Goal: Task Accomplishment & Management: Manage account settings

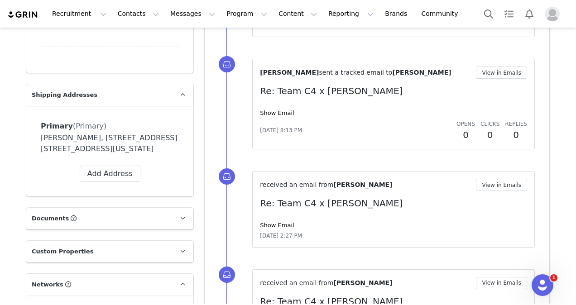
scroll to position [781, 0]
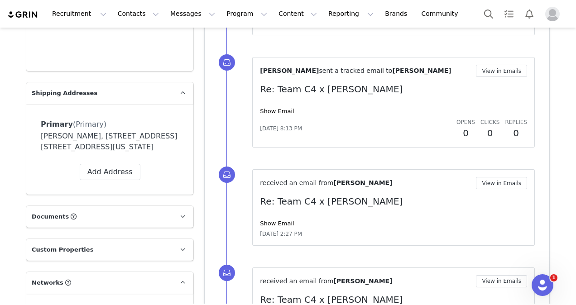
drag, startPoint x: 85, startPoint y: 126, endPoint x: 128, endPoint y: 150, distance: 49.3
click at [128, 150] on div "Sophia Brown, 5750 Cotton Gin Rd. Apartment #3163 Frisco, Texas 75034 United St…" at bounding box center [110, 142] width 138 height 22
copy div "5750 Cotton Gin Rd. Apartment #3163 Frisco, Texas 75034 United States"
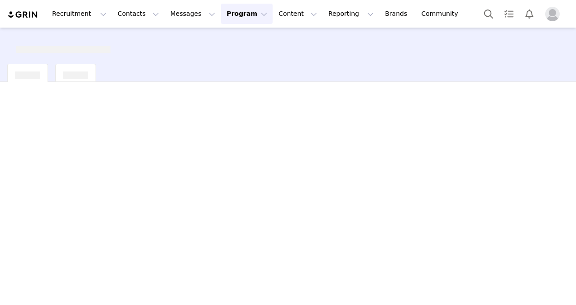
click at [328, 111] on div at bounding box center [288, 166] width 576 height 276
click at [227, 14] on button "Program Program" at bounding box center [247, 14] width 52 height 20
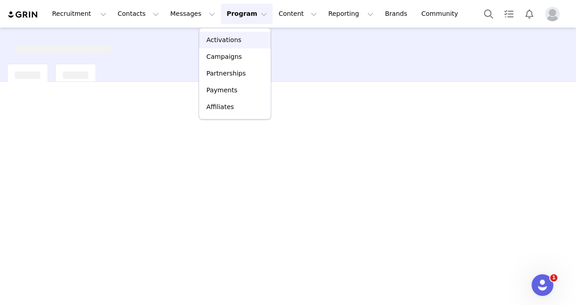
click at [225, 40] on p "Activations" at bounding box center [223, 40] width 35 height 10
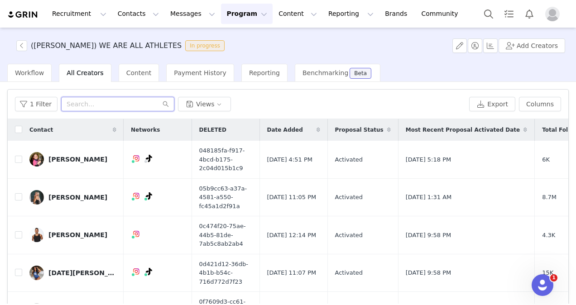
click at [140, 106] on input "text" at bounding box center [117, 104] width 113 height 14
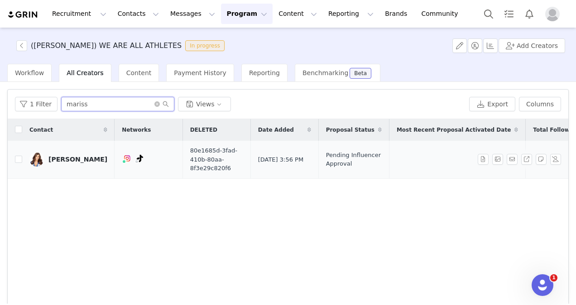
type input "mariss"
click at [82, 159] on div "Marissa Leschber" at bounding box center [77, 159] width 59 height 7
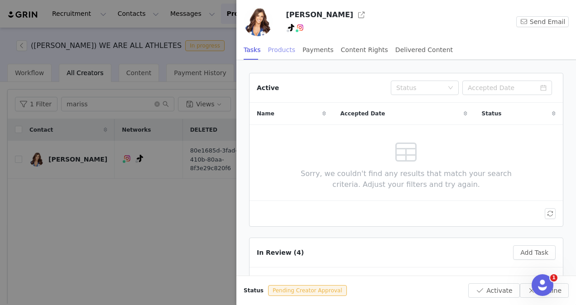
click at [282, 50] on div "Products" at bounding box center [281, 50] width 27 height 20
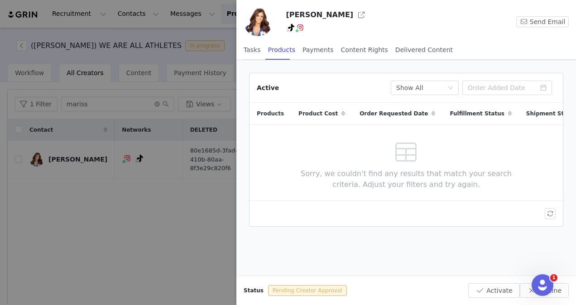
click at [158, 92] on div at bounding box center [288, 152] width 576 height 305
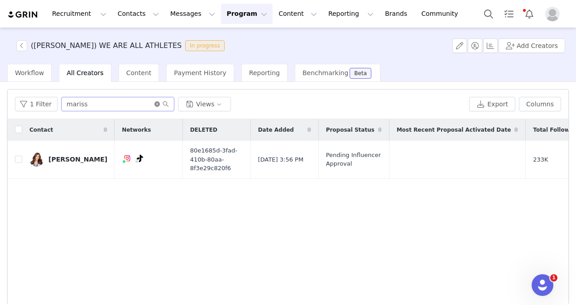
click at [154, 105] on icon "icon: close-circle" at bounding box center [156, 103] width 5 height 5
click at [152, 105] on input "text" at bounding box center [117, 104] width 113 height 14
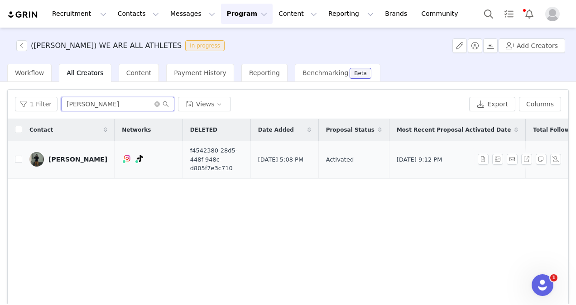
type input "cynthia"
click at [48, 160] on link "[PERSON_NAME]" at bounding box center [68, 159] width 78 height 14
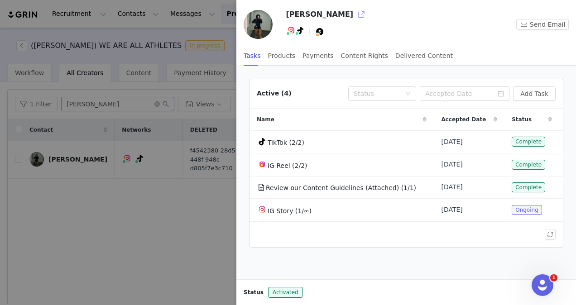
click at [354, 10] on button "button" at bounding box center [361, 14] width 14 height 14
click at [202, 33] on div at bounding box center [288, 152] width 576 height 305
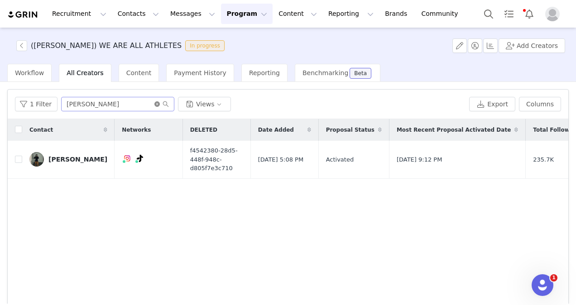
click at [155, 105] on icon "icon: close-circle" at bounding box center [156, 103] width 5 height 5
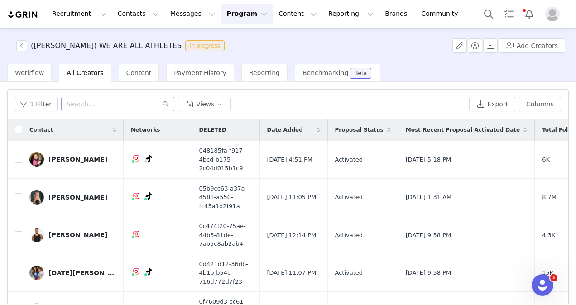
click at [221, 19] on button "Program Program" at bounding box center [247, 14] width 52 height 20
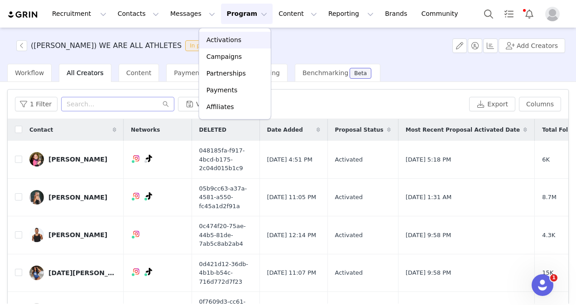
click at [221, 41] on p "Activations" at bounding box center [223, 40] width 35 height 10
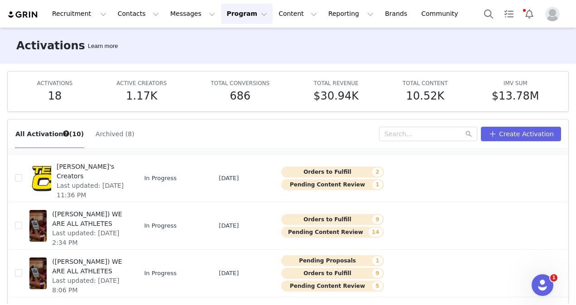
scroll to position [64, 0]
click at [323, 216] on button "Orders to Fulfill 9" at bounding box center [332, 219] width 103 height 11
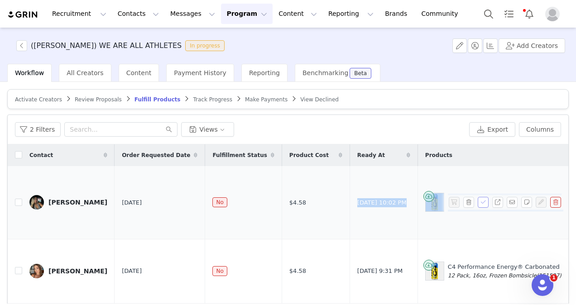
drag, startPoint x: 323, startPoint y: 216, endPoint x: 469, endPoint y: 189, distance: 148.2
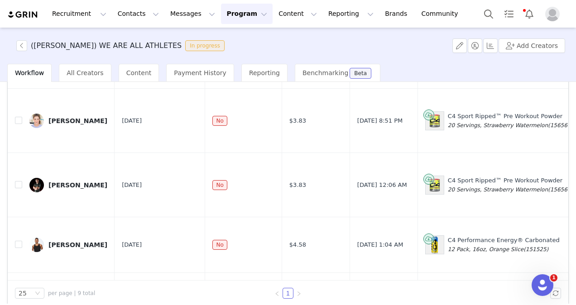
scroll to position [89, 0]
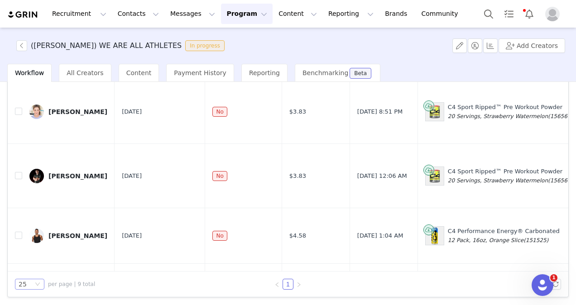
click at [42, 283] on div "25" at bounding box center [29, 284] width 29 height 11
click at [32, 265] on li "100" at bounding box center [29, 267] width 29 height 14
click at [223, 14] on button "Program Program" at bounding box center [247, 14] width 52 height 20
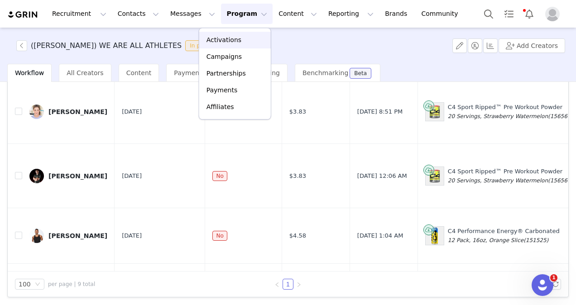
click at [225, 42] on p "Activations" at bounding box center [223, 40] width 35 height 10
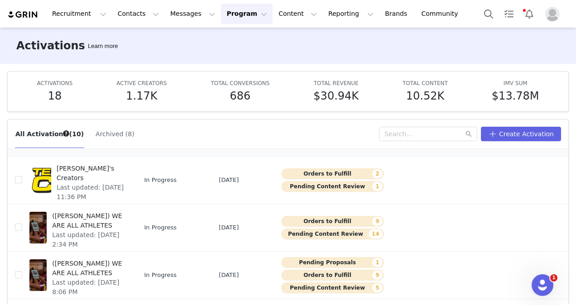
scroll to position [63, 0]
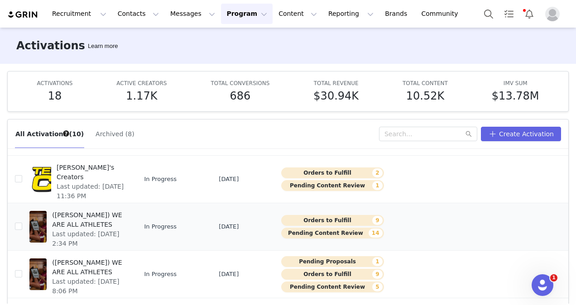
click at [325, 231] on button "Pending Content Review 14" at bounding box center [332, 233] width 103 height 11
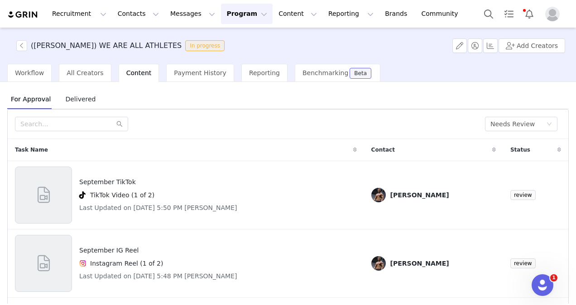
scroll to position [26, 0]
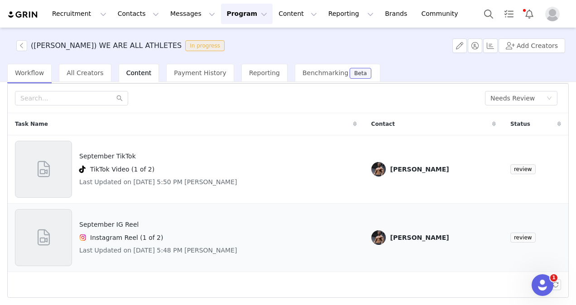
click at [71, 231] on div at bounding box center [43, 237] width 57 height 57
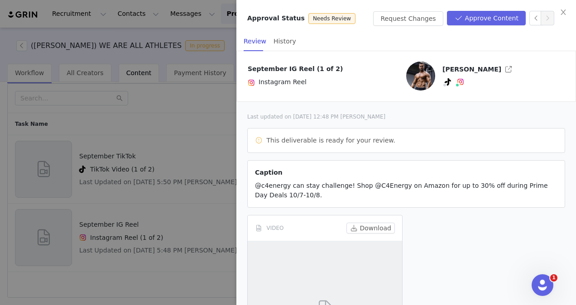
scroll to position [110, 0]
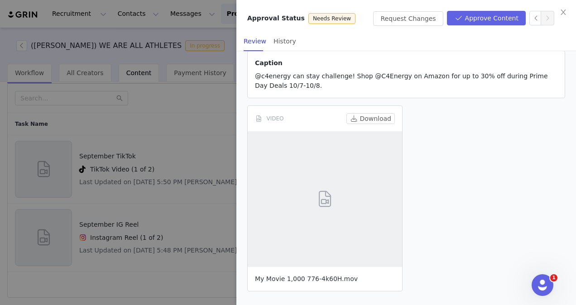
click at [312, 277] on link "My Movie 1,000 776-4k60H.mov" at bounding box center [306, 278] width 103 height 7
click at [478, 17] on button "Approve Content" at bounding box center [486, 18] width 79 height 14
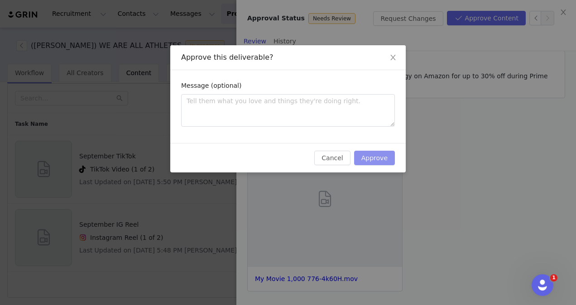
click at [381, 157] on button "Approve" at bounding box center [374, 158] width 41 height 14
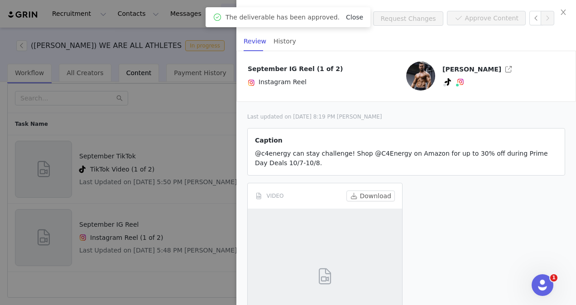
click at [346, 17] on link "Close" at bounding box center [354, 17] width 17 height 7
click at [203, 47] on div at bounding box center [288, 152] width 576 height 305
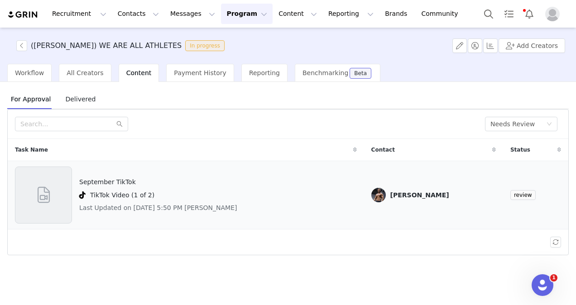
click at [242, 195] on div "September TikTok TikTok Video (1 of 2) Last Updated on Sep 30, 2025 5:50 PM Sco…" at bounding box center [186, 195] width 342 height 57
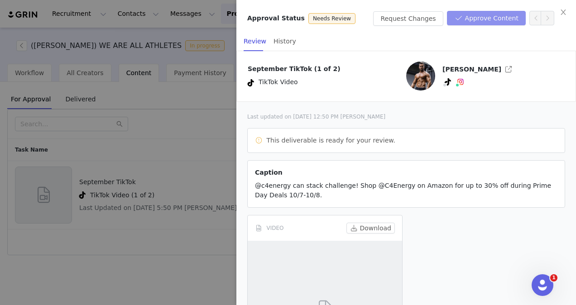
click at [468, 15] on button "Approve Content" at bounding box center [486, 18] width 79 height 14
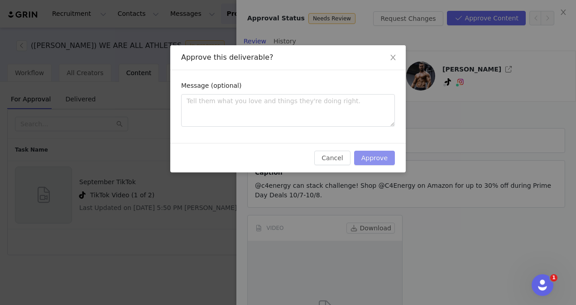
click at [381, 154] on button "Approve" at bounding box center [374, 158] width 41 height 14
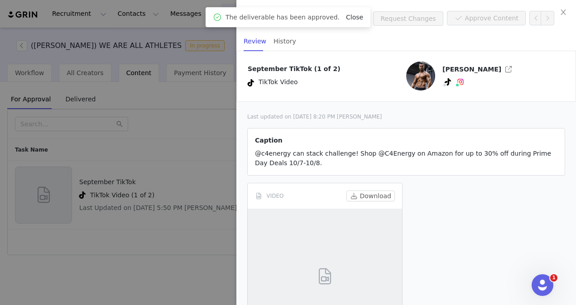
click at [348, 14] on link "Close" at bounding box center [354, 17] width 17 height 7
click at [204, 38] on div at bounding box center [288, 152] width 576 height 305
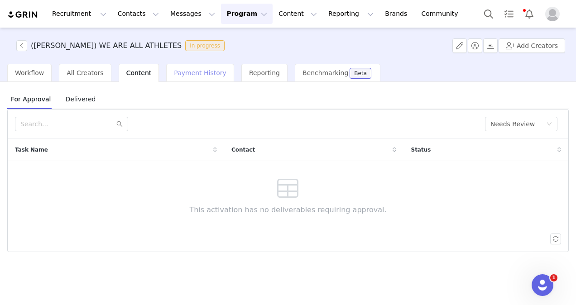
click at [182, 70] on span "Payment History" at bounding box center [200, 72] width 53 height 7
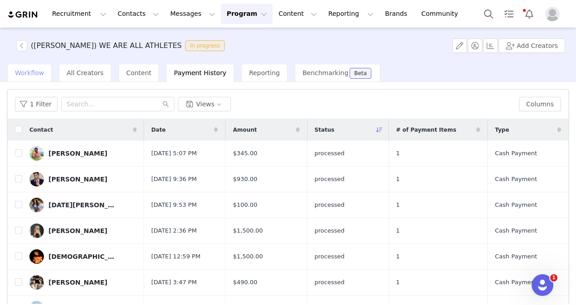
click at [33, 74] on span "Workflow" at bounding box center [29, 72] width 29 height 7
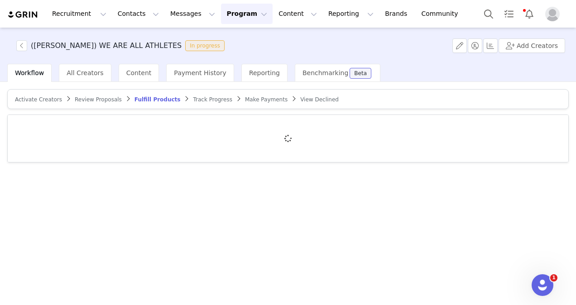
click at [96, 98] on span "Review Proposals" at bounding box center [98, 99] width 47 height 6
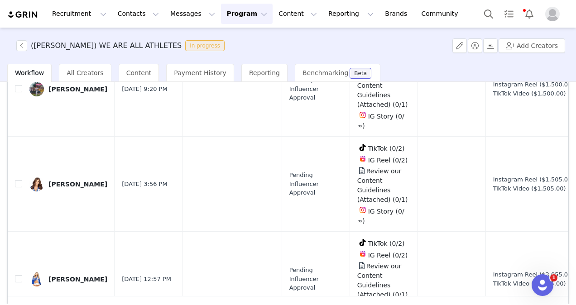
scroll to position [89, 0]
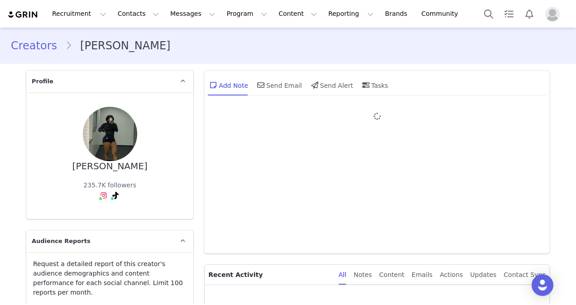
type input "+1 ([GEOGRAPHIC_DATA])"
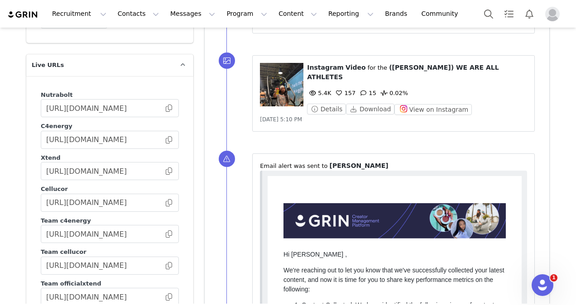
scroll to position [1682, 0]
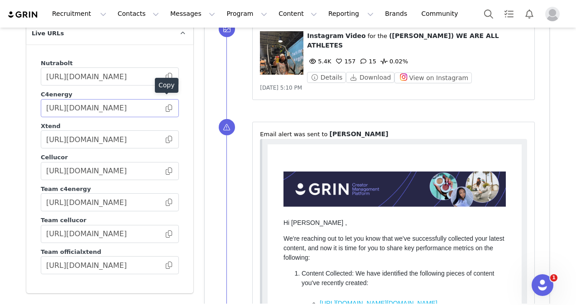
click at [167, 108] on span at bounding box center [168, 108] width 9 height 0
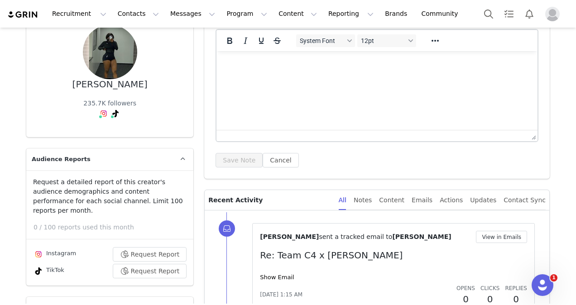
scroll to position [0, 0]
